Goal: Information Seeking & Learning: Learn about a topic

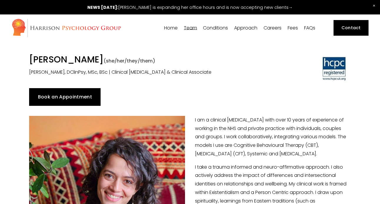
click at [0, 0] on span "[PERSON_NAME]" at bounding box center [0, 0] width 0 height 0
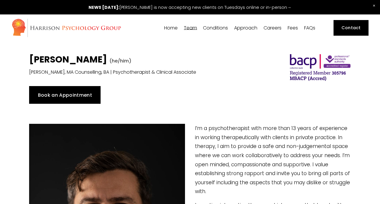
type input "2.31"
click at [0, 0] on span "[PERSON_NAME]" at bounding box center [0, 0] width 0 height 0
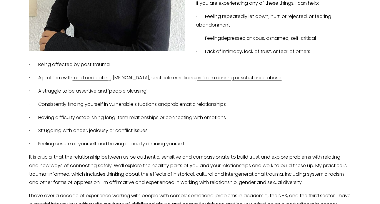
scroll to position [280, 0]
